Goal: Information Seeking & Learning: Learn about a topic

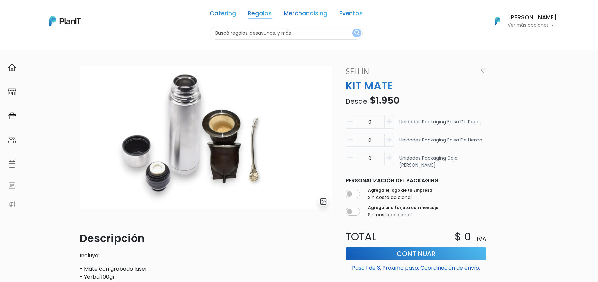
click at [250, 15] on link "Regalos" at bounding box center [260, 15] width 24 height 8
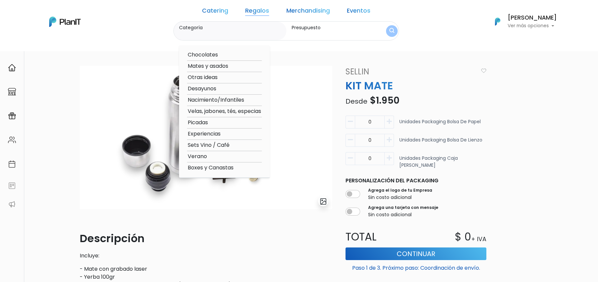
click at [222, 146] on option "Sets Vino / Café" at bounding box center [224, 145] width 75 height 8
type input "Sets Vino / Café"
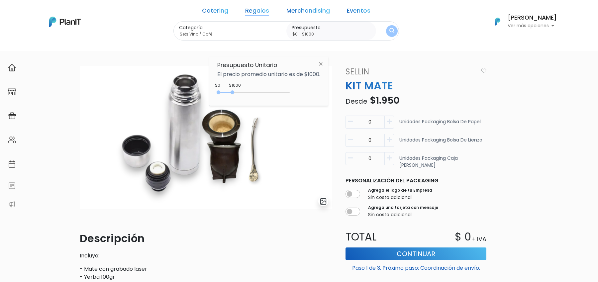
type input "$0 - $4500"
click at [283, 92] on div "0 : 1000 0 1000" at bounding box center [255, 93] width 70 height 7
click at [386, 33] on button "submit" at bounding box center [392, 31] width 12 height 12
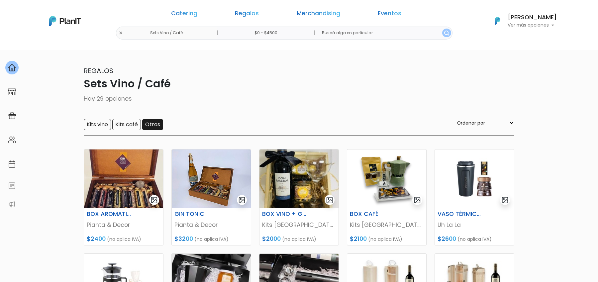
click at [158, 123] on input "Otros" at bounding box center [152, 124] width 21 height 11
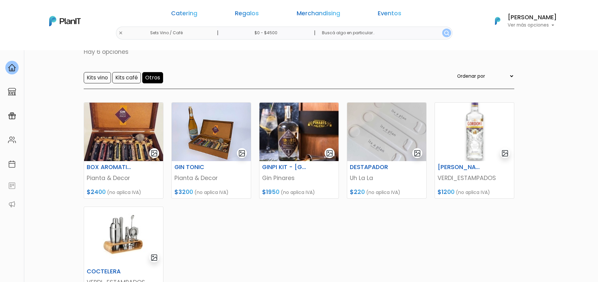
scroll to position [44, 0]
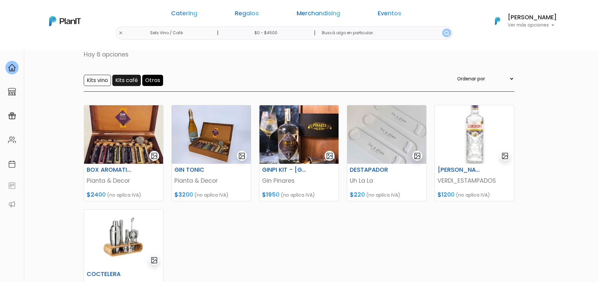
click at [129, 79] on input "Kits café" at bounding box center [126, 80] width 29 height 11
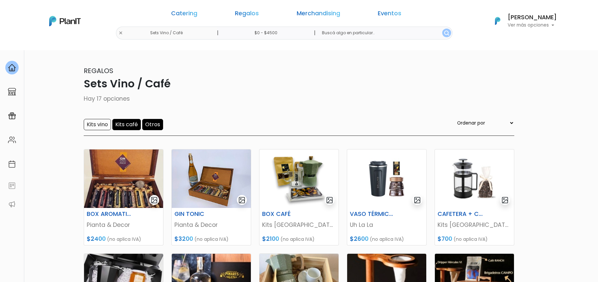
click at [156, 123] on input "Otros" at bounding box center [152, 124] width 21 height 11
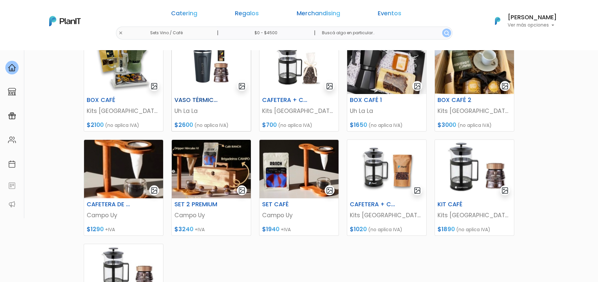
scroll to position [124, 0]
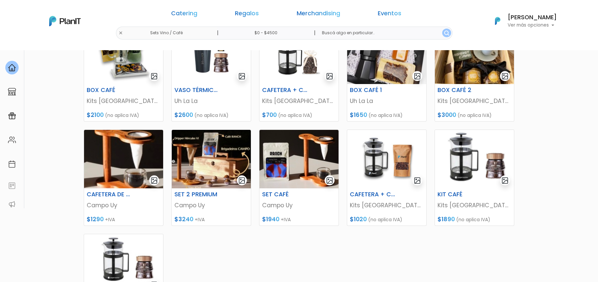
click at [357, 244] on div "BOX CAFÉ Kits [GEOGRAPHIC_DATA] $2100 (no aplica IVA) VASO TÉRMICO + CAFÉ Uh La…" at bounding box center [299, 200] width 439 height 366
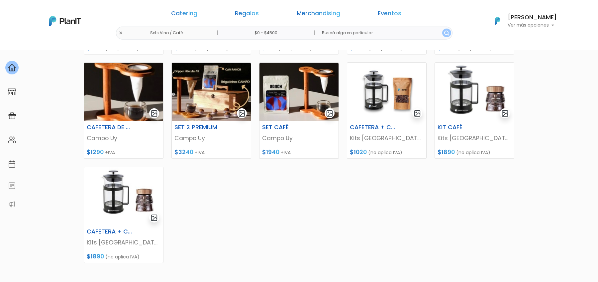
scroll to position [193, 0]
